Goal: Information Seeking & Learning: Learn about a topic

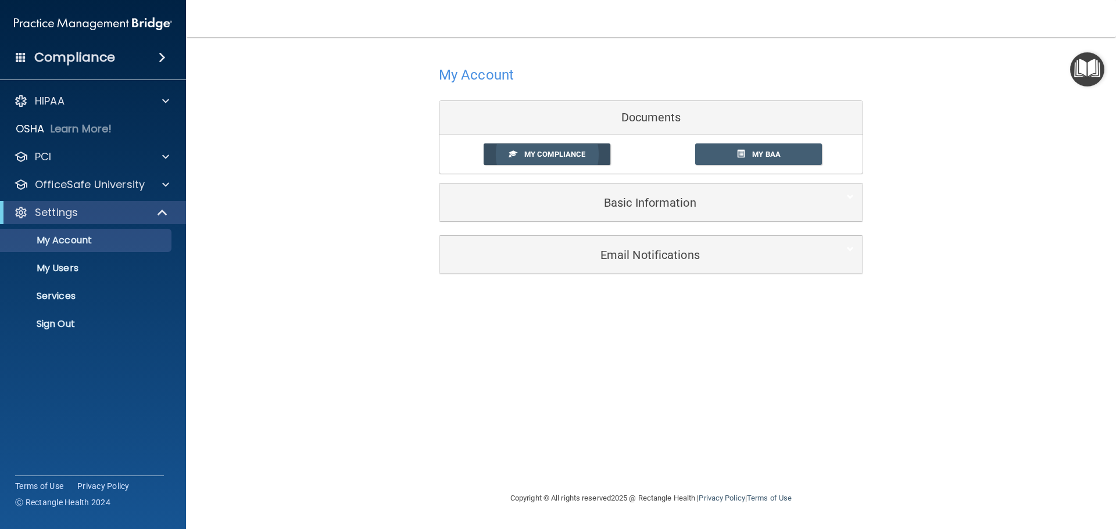
click at [547, 152] on span "My Compliance" at bounding box center [554, 154] width 61 height 9
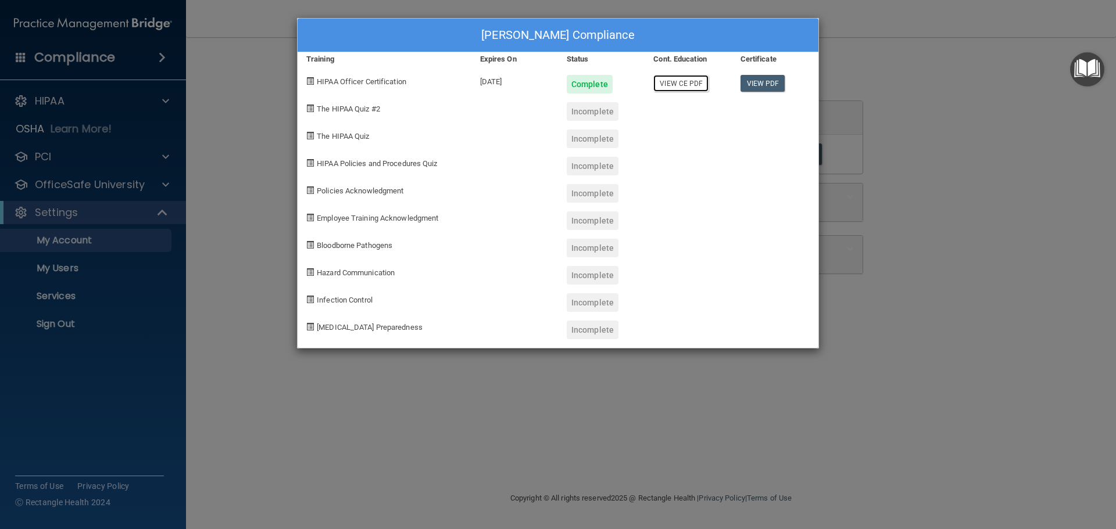
click at [678, 85] on link "View CE PDF" at bounding box center [680, 83] width 55 height 17
click at [754, 83] on link "View PDF" at bounding box center [762, 83] width 45 height 17
click at [309, 108] on span at bounding box center [310, 109] width 8 height 8
click at [910, 387] on div "Drema Calloway's Compliance Training Expires On Status Cont. Education Certific…" at bounding box center [558, 264] width 1116 height 529
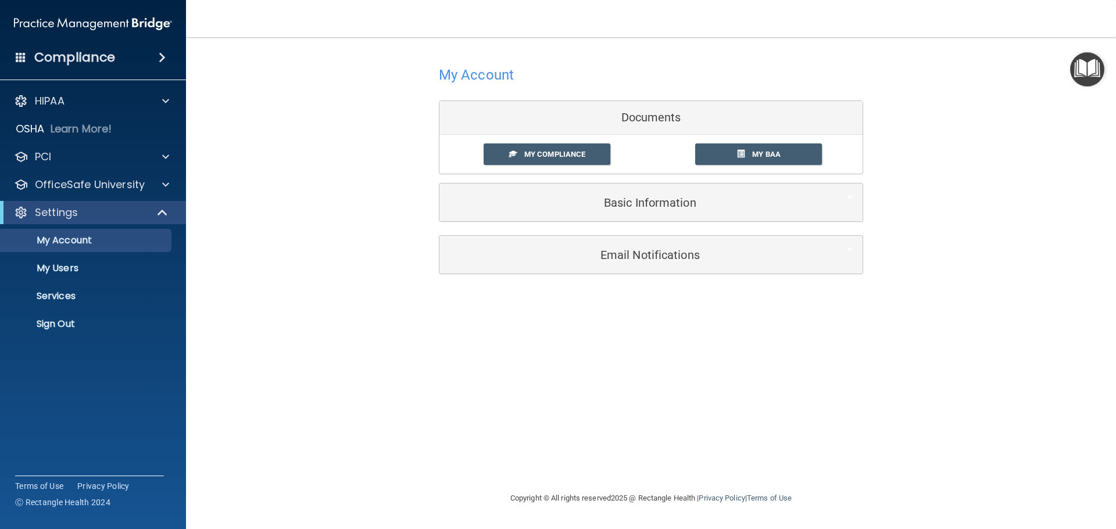
click at [306, 268] on div "My Account Documents My Compliance My Compliance My BAA Basic Information Full …" at bounding box center [650, 168] width 883 height 239
click at [547, 149] on link "My Compliance" at bounding box center [546, 155] width 127 height 22
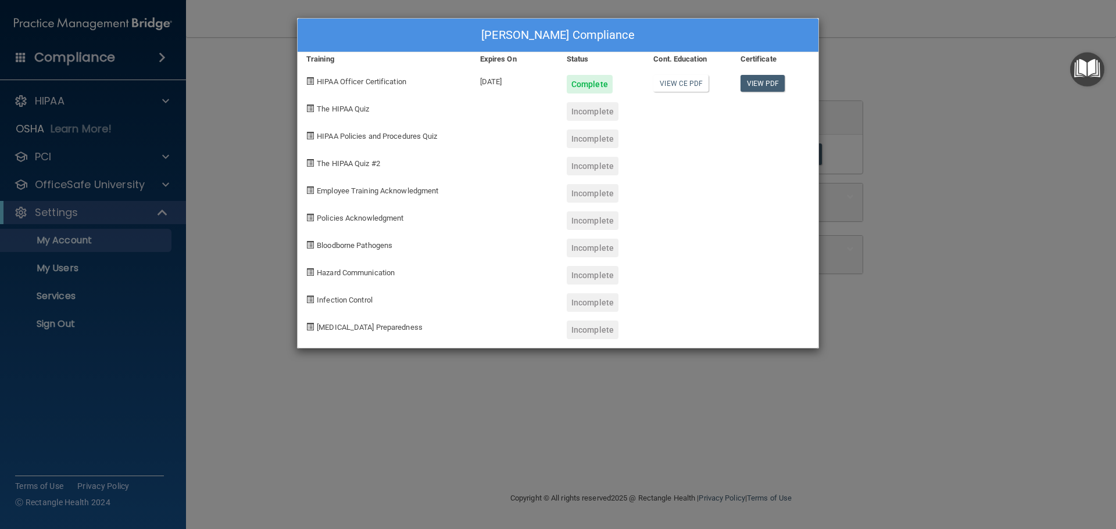
click at [246, 181] on div "Drema Calloway's Compliance Training Expires On Status Cont. Education Certific…" at bounding box center [558, 264] width 1116 height 529
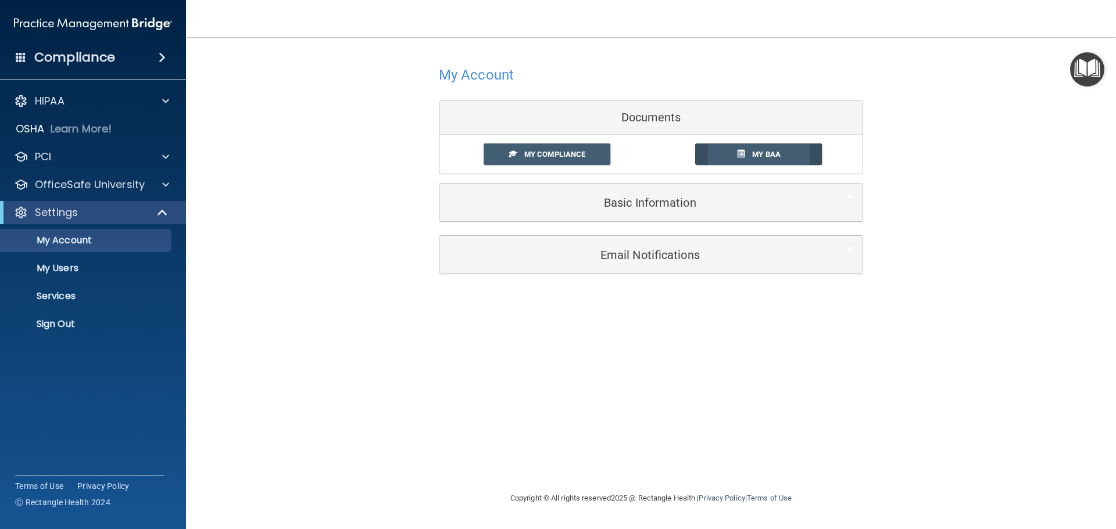
click at [770, 155] on span "My BAA" at bounding box center [766, 154] width 28 height 9
click at [138, 185] on p "OfficeSafe University" at bounding box center [90, 185] width 110 height 14
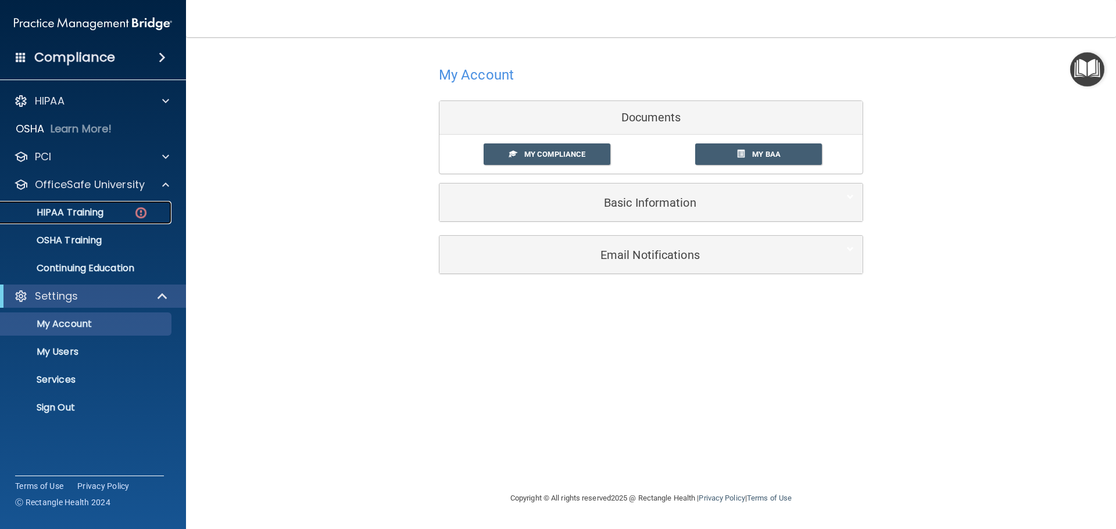
click at [139, 211] on img at bounding box center [141, 213] width 15 height 15
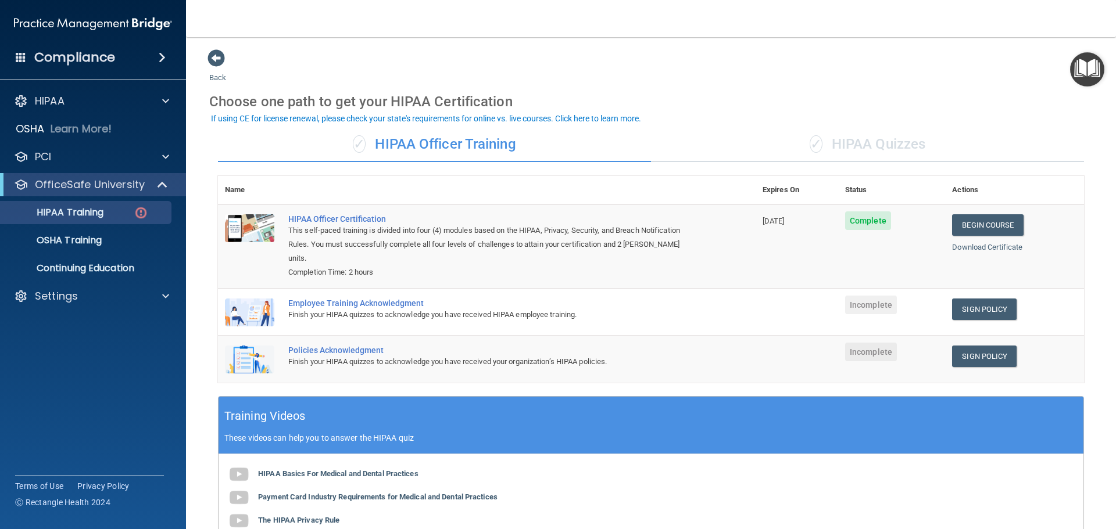
click at [252, 299] on img at bounding box center [249, 313] width 49 height 28
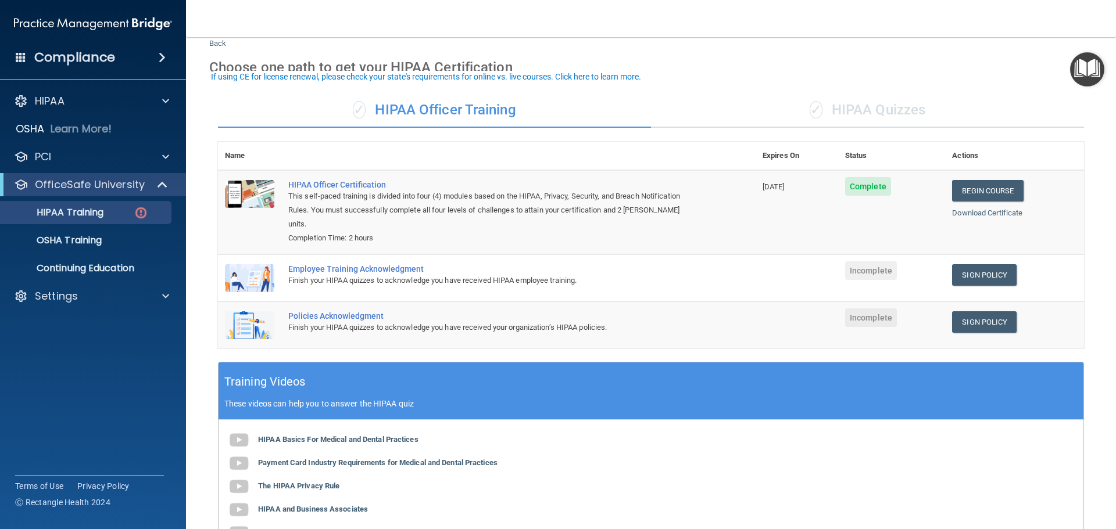
scroll to position [58, 0]
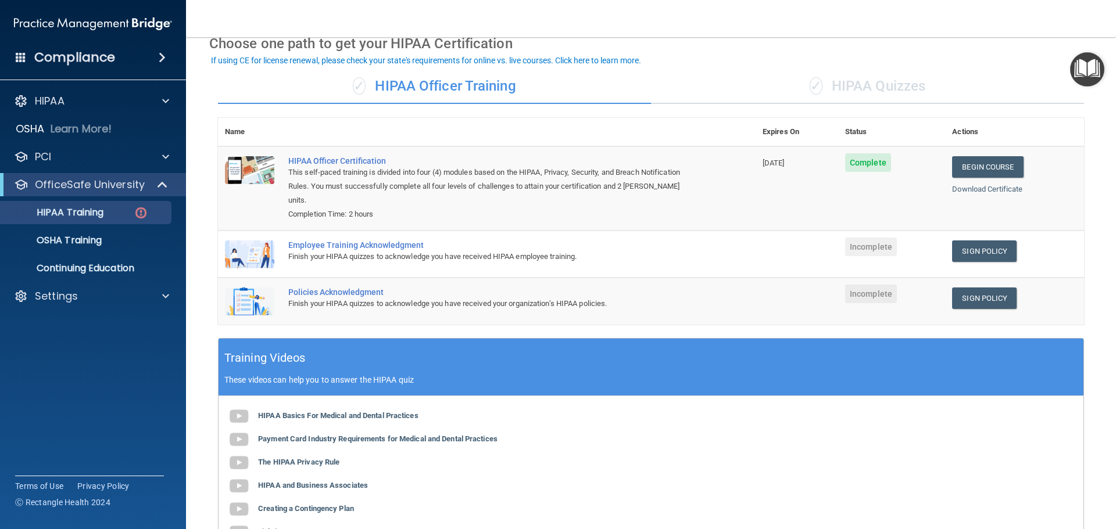
drag, startPoint x: 369, startPoint y: 231, endPoint x: 760, endPoint y: 239, distance: 391.1
click at [370, 241] on div "Employee Training Acknowledgment" at bounding box center [492, 245] width 409 height 9
click at [979, 241] on link "Sign Policy" at bounding box center [984, 252] width 65 height 22
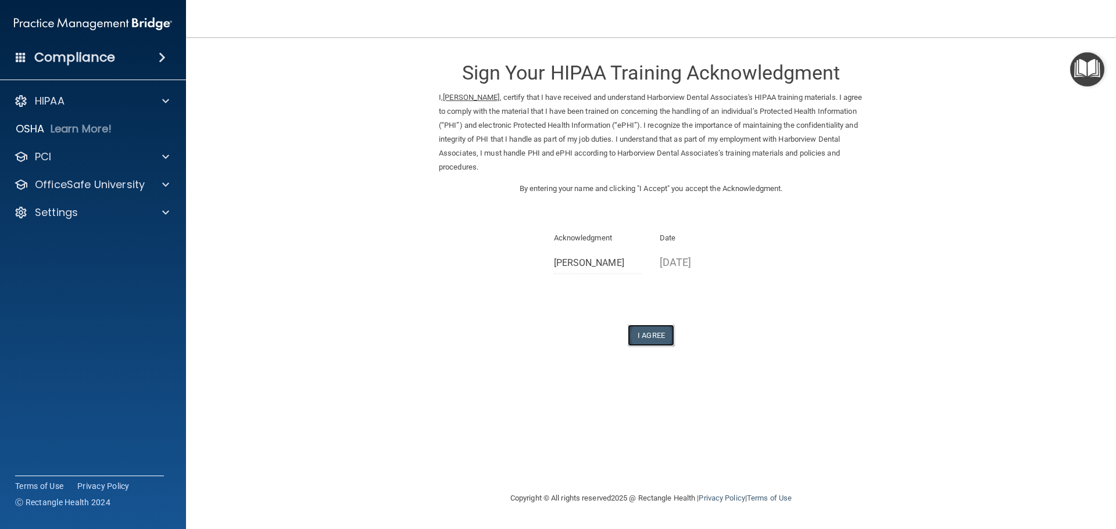
click at [652, 337] on button "I Agree" at bounding box center [651, 336] width 46 height 22
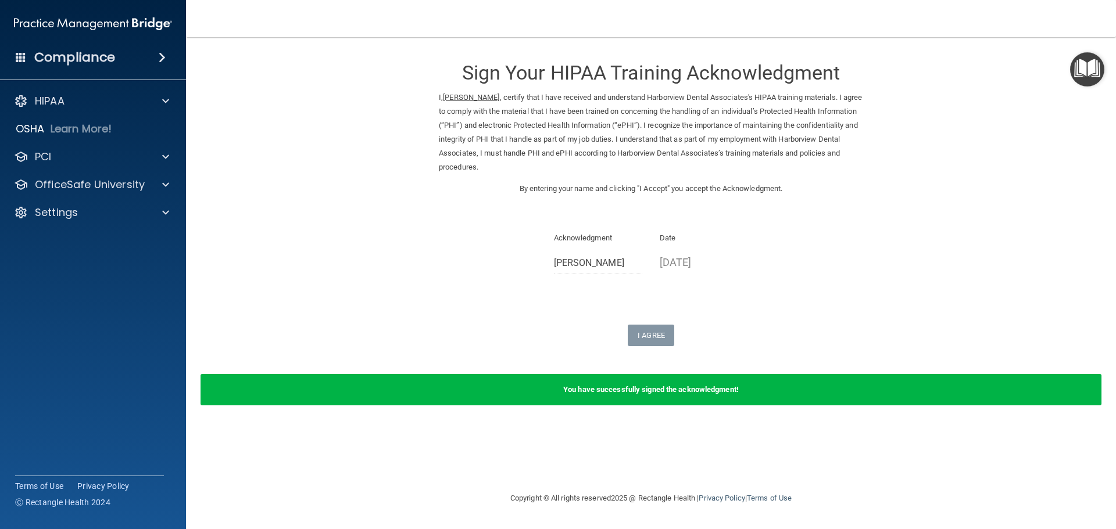
click at [896, 268] on form "Sign Your HIPAA Training Acknowledgment I, [PERSON_NAME] , certify that I have …" at bounding box center [650, 234] width 883 height 371
click at [114, 185] on p "OfficeSafe University" at bounding box center [90, 185] width 110 height 14
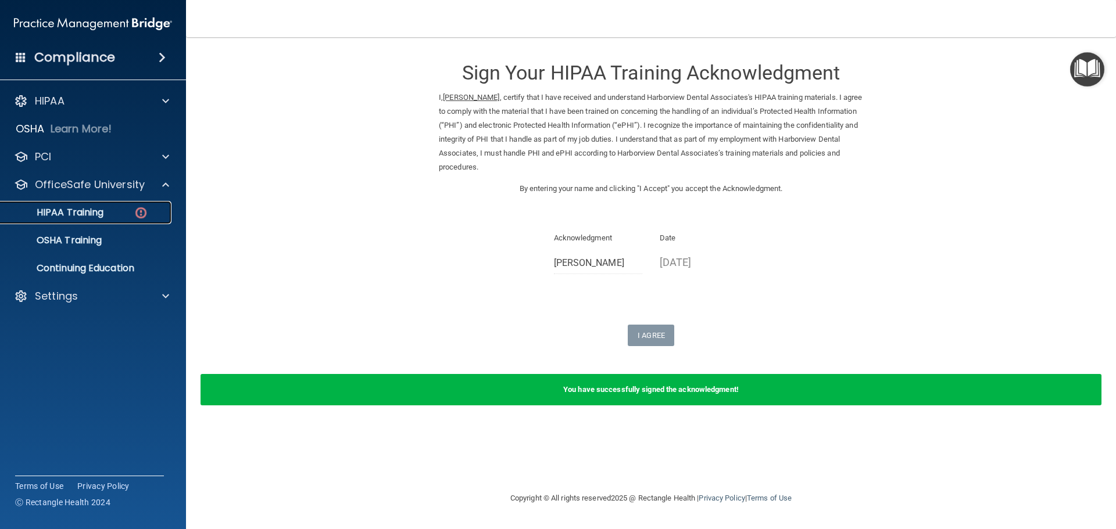
click at [77, 210] on p "HIPAA Training" at bounding box center [56, 213] width 96 height 12
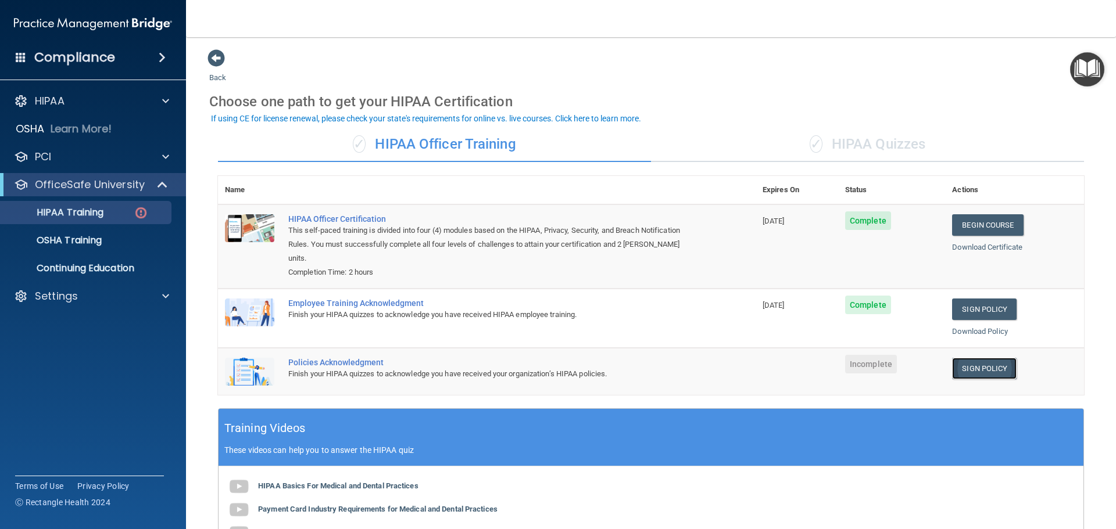
click at [964, 358] on link "Sign Policy" at bounding box center [984, 369] width 65 height 22
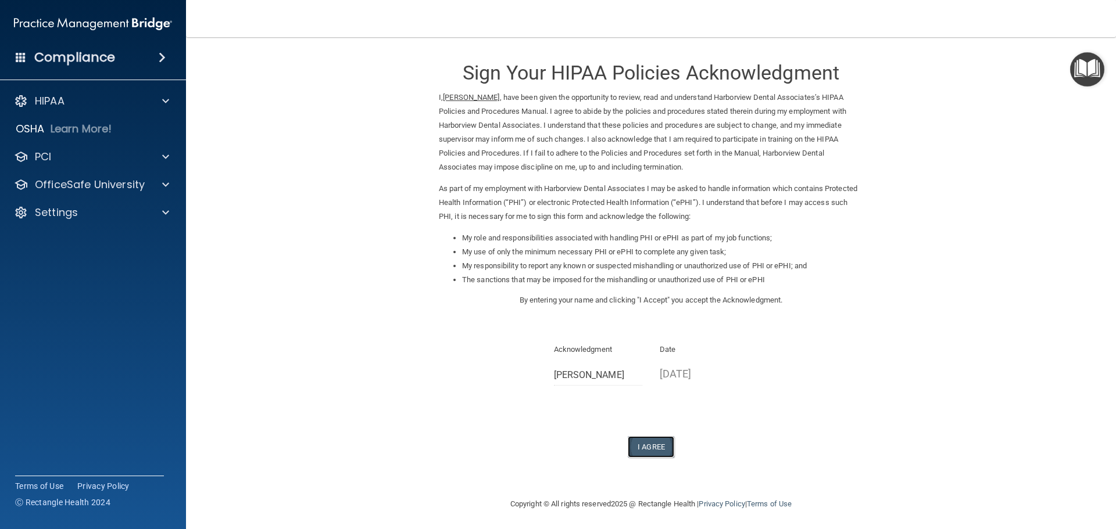
click at [644, 444] on button "I Agree" at bounding box center [651, 447] width 46 height 22
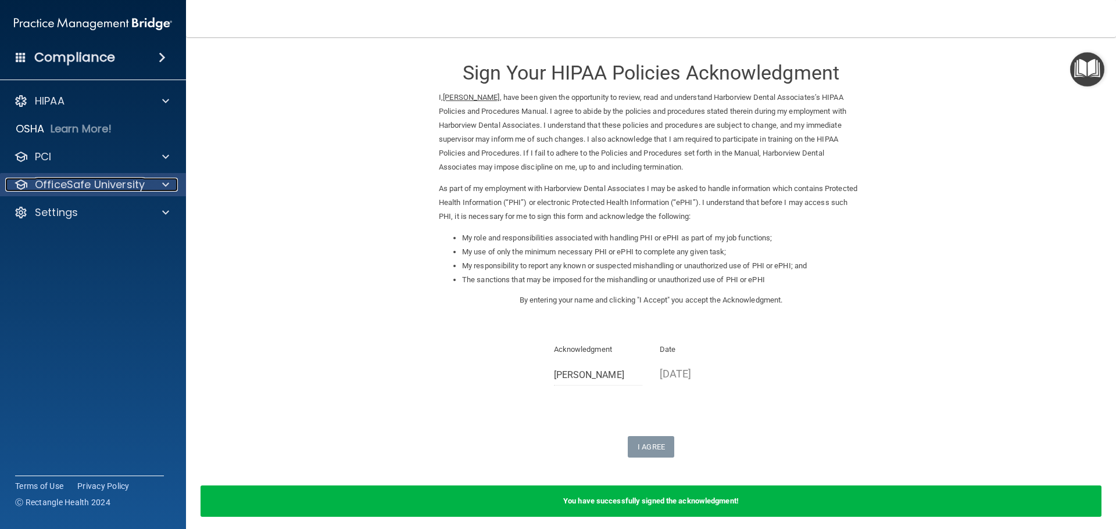
click at [167, 184] on span at bounding box center [165, 185] width 7 height 14
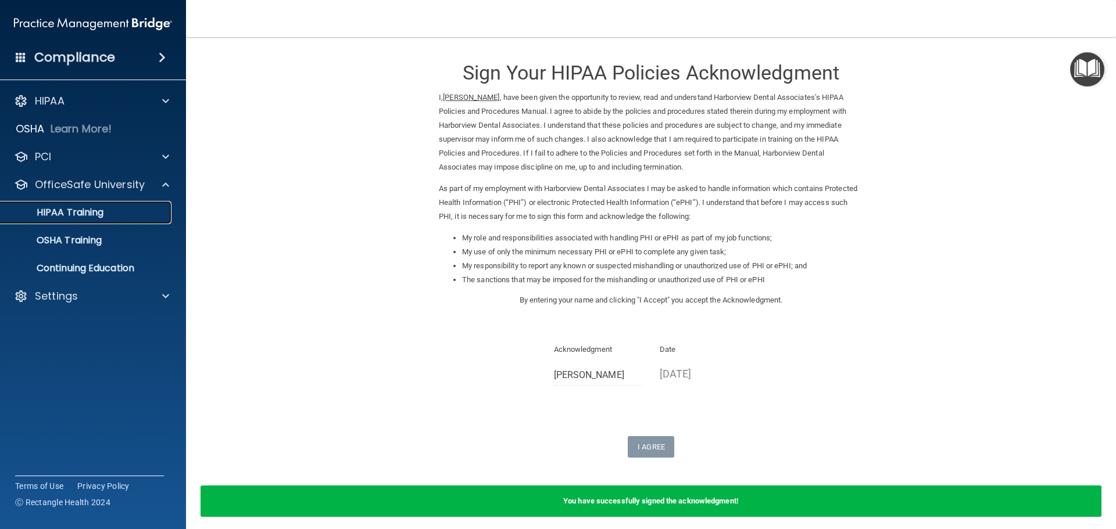
click at [83, 209] on p "HIPAA Training" at bounding box center [56, 213] width 96 height 12
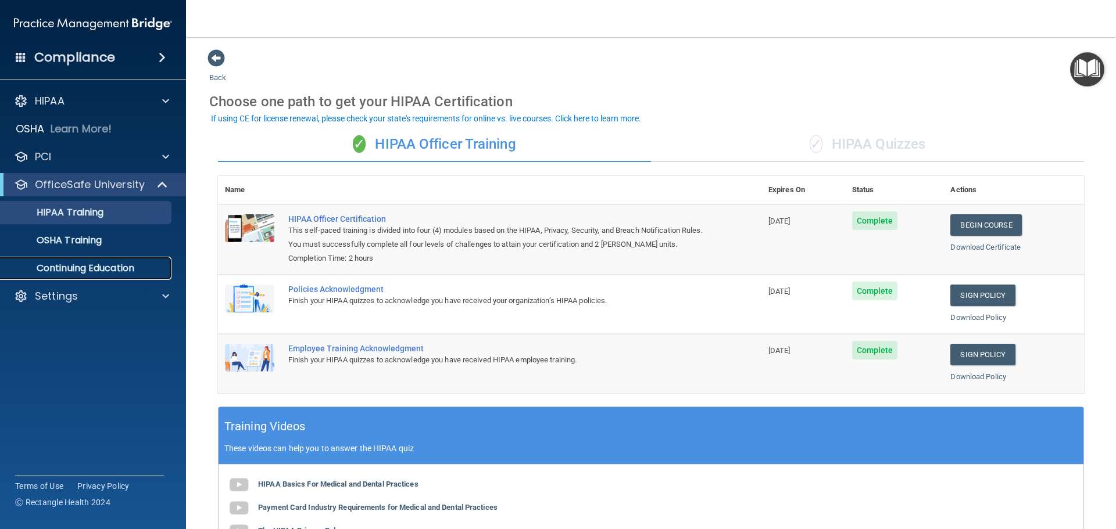
click at [116, 266] on p "Continuing Education" at bounding box center [87, 269] width 159 height 12
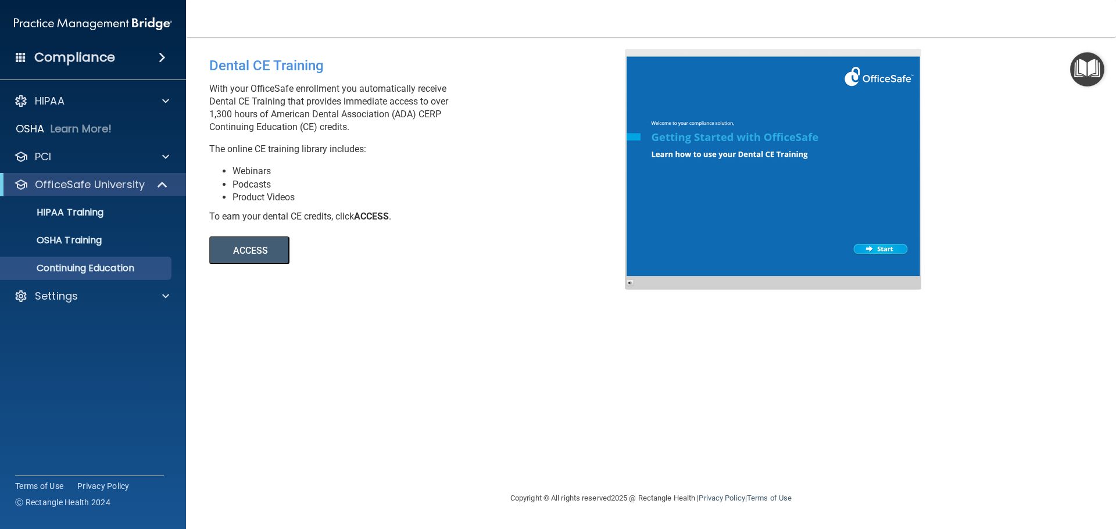
click at [253, 249] on button "ACCESS" at bounding box center [249, 251] width 80 height 28
click at [80, 209] on p "HIPAA Training" at bounding box center [56, 213] width 96 height 12
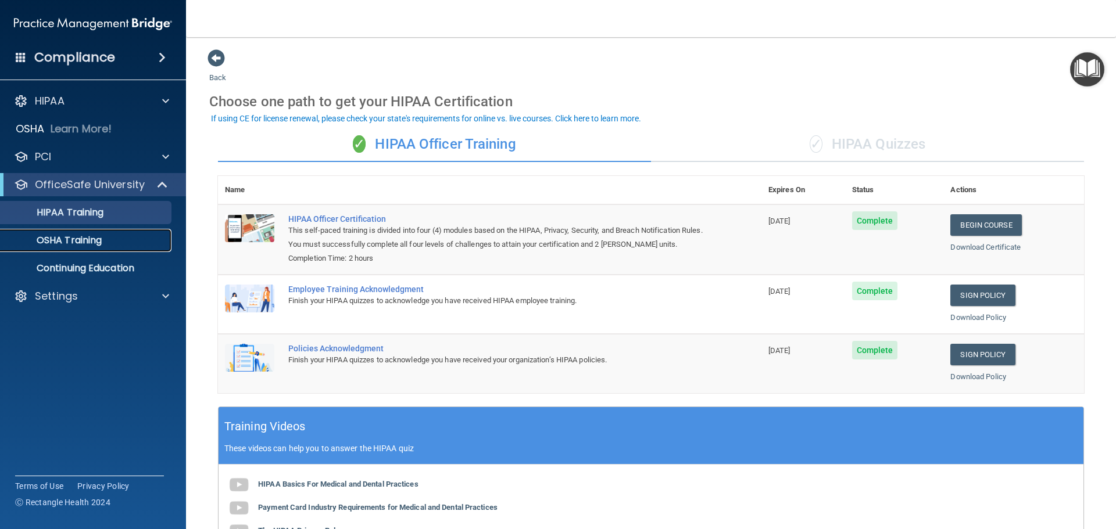
click at [54, 243] on p "OSHA Training" at bounding box center [55, 241] width 94 height 12
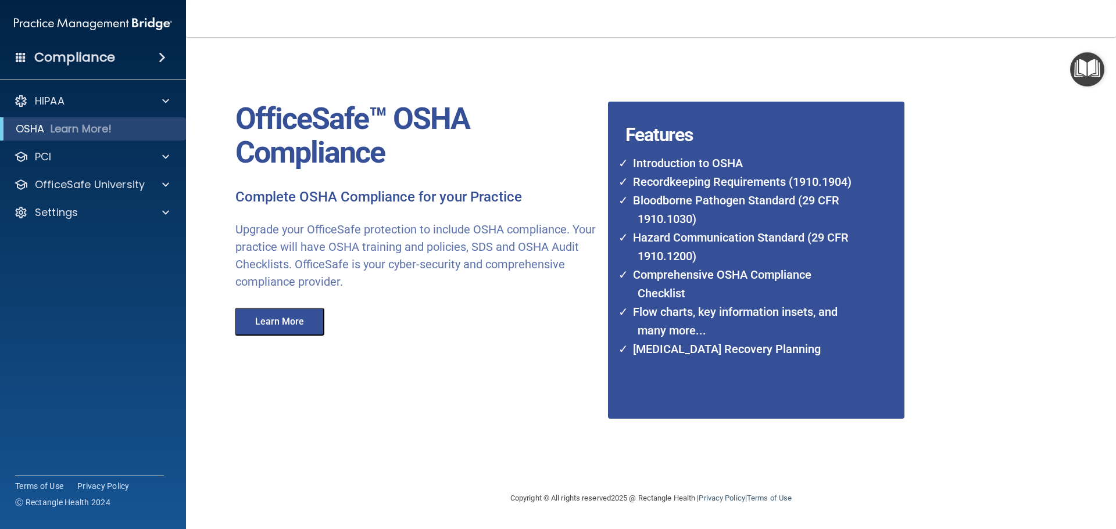
click at [276, 318] on button "Learn More" at bounding box center [279, 322] width 89 height 28
click at [114, 184] on p "OfficeSafe University" at bounding box center [90, 185] width 110 height 14
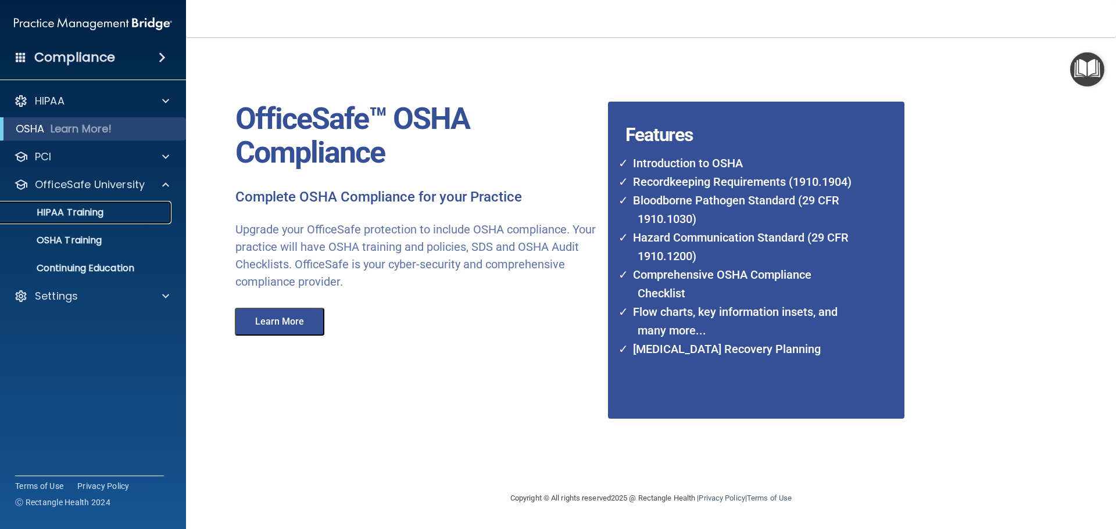
click at [83, 216] on p "HIPAA Training" at bounding box center [56, 213] width 96 height 12
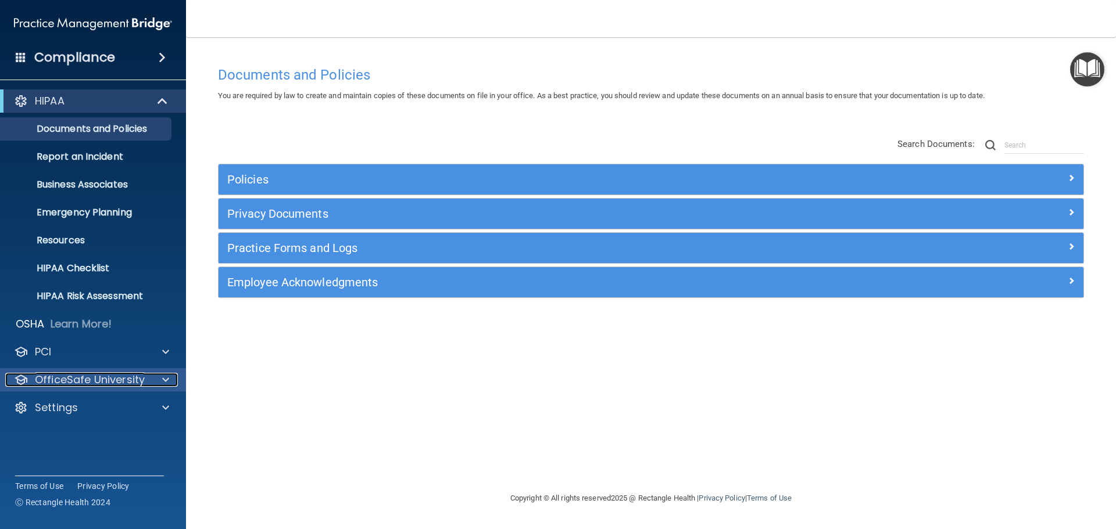
click at [117, 378] on p "OfficeSafe University" at bounding box center [90, 380] width 110 height 14
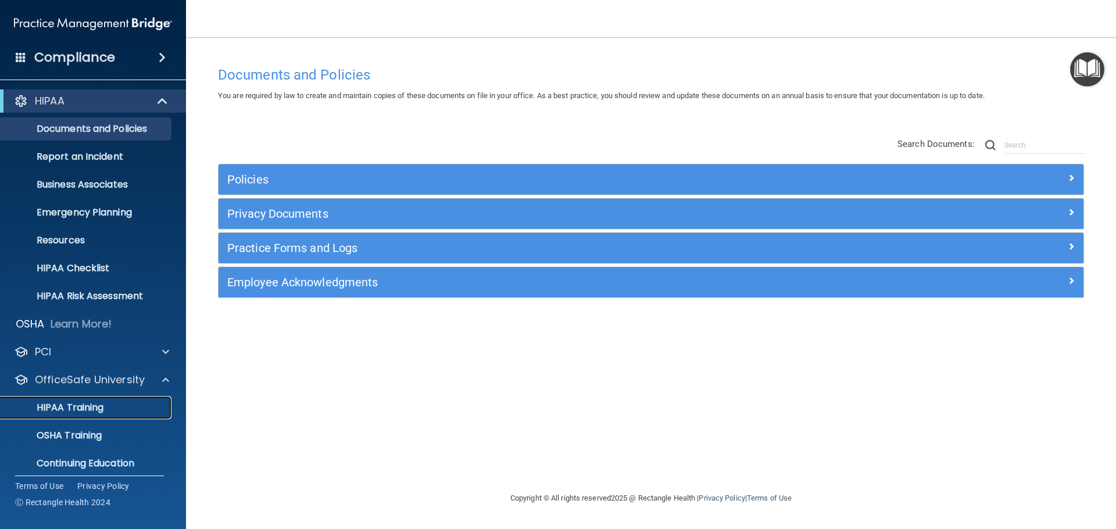
click at [65, 405] on p "HIPAA Training" at bounding box center [56, 408] width 96 height 12
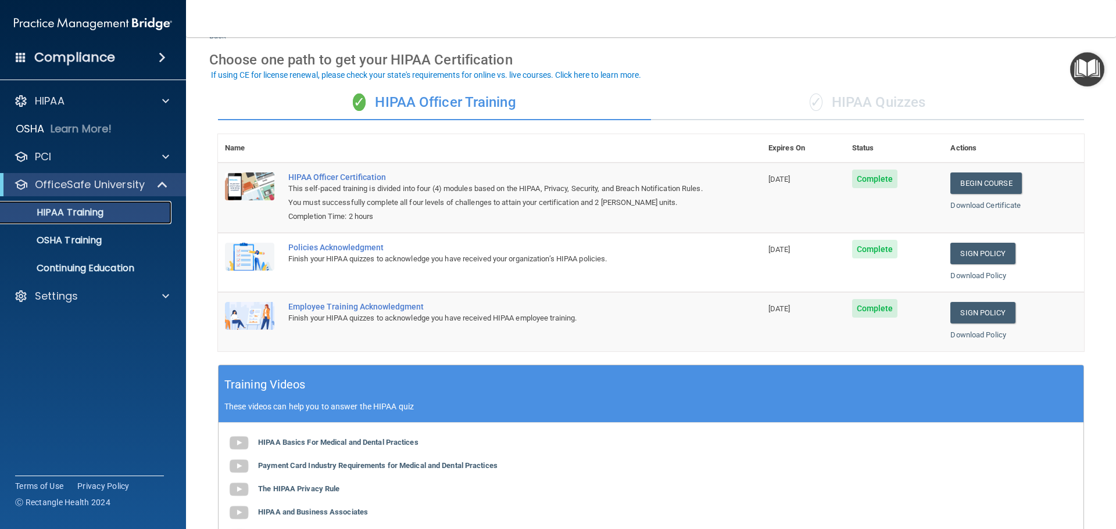
scroll to position [44, 0]
